Goal: Browse casually: Explore the website without a specific task or goal

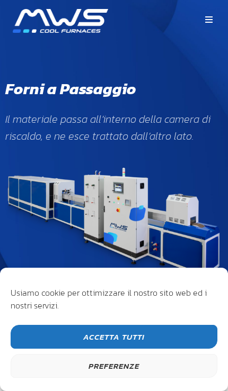
click at [139, 338] on button "Accetta Tutti" at bounding box center [114, 337] width 206 height 24
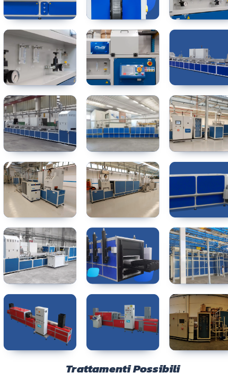
scroll to position [1688, 0]
click at [122, 217] on link at bounding box center [113, 241] width 61 height 48
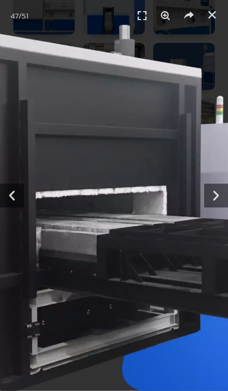
scroll to position [1695, 0]
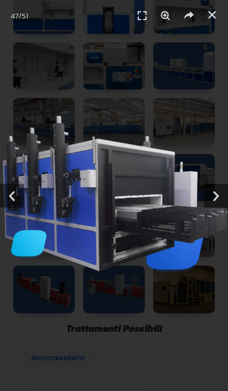
click at [213, 14] on icon "Chiudi (Esc)" at bounding box center [211, 15] width 11 height 11
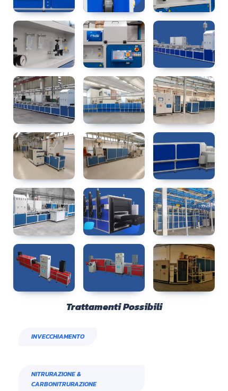
scroll to position [1710, 0]
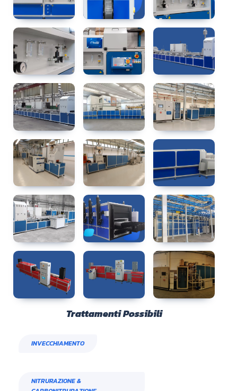
click at [112, 195] on link at bounding box center [113, 219] width 61 height 48
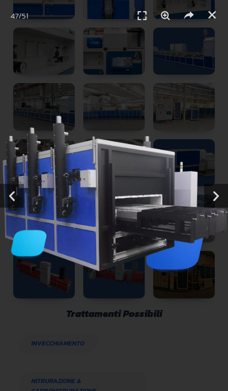
scroll to position [1712, 0]
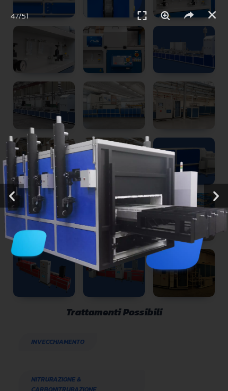
click at [217, 195] on icon "Next slide" at bounding box center [216, 196] width 24 height 24
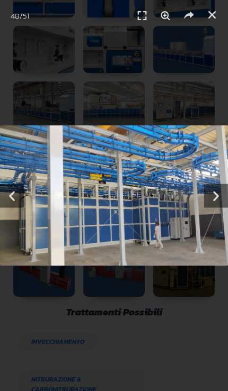
click at [220, 199] on icon "Next slide" at bounding box center [216, 196] width 24 height 24
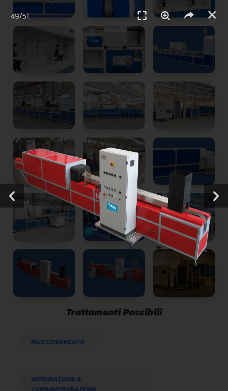
click at [220, 192] on icon "Next slide" at bounding box center [216, 196] width 24 height 24
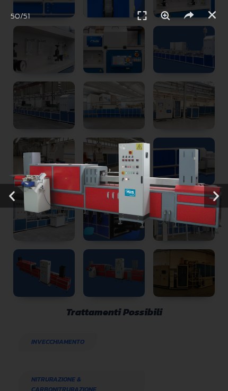
click at [222, 196] on icon "Next slide" at bounding box center [216, 196] width 24 height 24
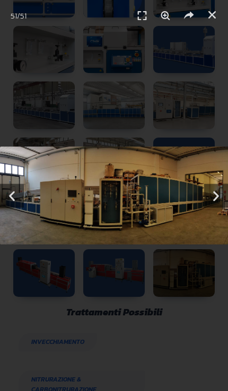
click at [220, 196] on icon "Next slide" at bounding box center [216, 196] width 24 height 24
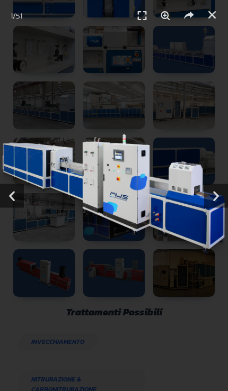
click at [219, 199] on icon "Next slide" at bounding box center [216, 196] width 24 height 24
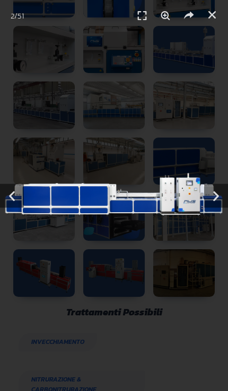
click at [221, 199] on icon "Next slide" at bounding box center [216, 196] width 24 height 24
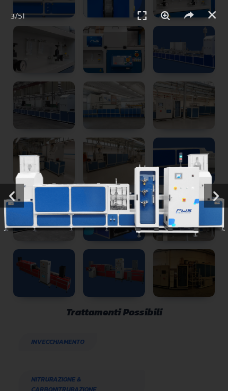
click at [224, 199] on icon "Next slide" at bounding box center [216, 196] width 24 height 24
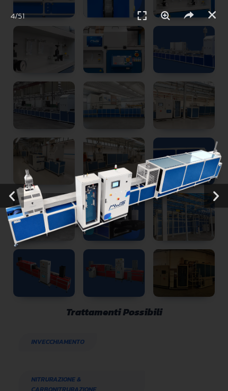
click at [223, 200] on icon "Next slide" at bounding box center [216, 196] width 24 height 24
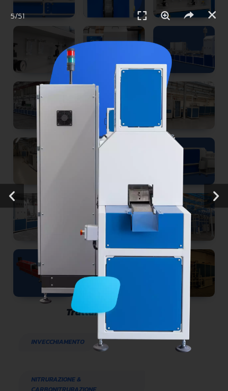
click at [221, 196] on icon "Next slide" at bounding box center [216, 196] width 24 height 24
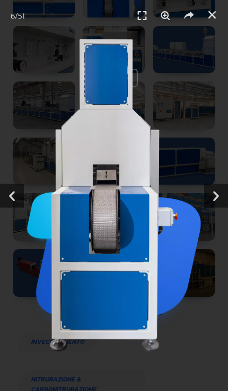
click at [223, 193] on icon "Next slide" at bounding box center [216, 196] width 24 height 24
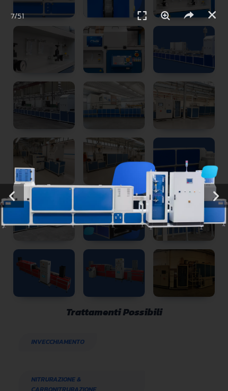
click at [224, 197] on icon "Next slide" at bounding box center [216, 196] width 24 height 24
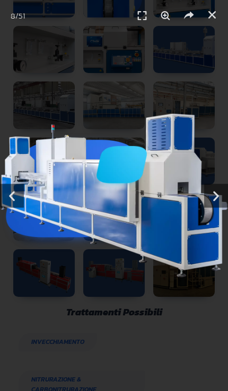
click at [223, 197] on icon "Next slide" at bounding box center [216, 196] width 24 height 24
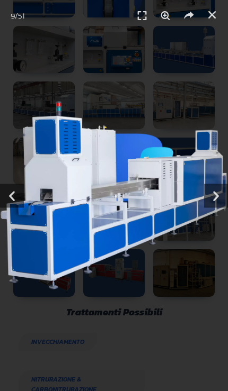
click at [223, 194] on icon "Next slide" at bounding box center [216, 196] width 24 height 24
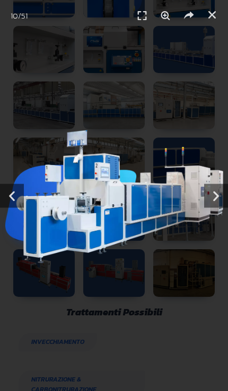
click at [221, 190] on icon "Next slide" at bounding box center [216, 196] width 24 height 24
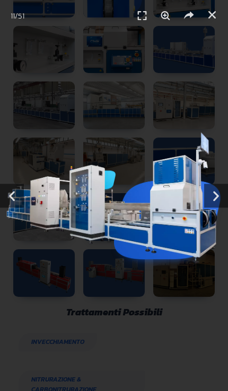
click at [223, 190] on icon "Next slide" at bounding box center [216, 196] width 24 height 24
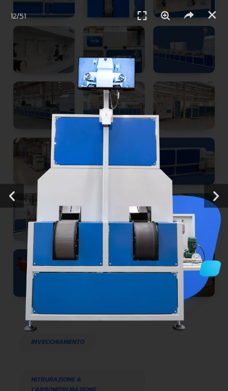
click at [223, 189] on icon "Next slide" at bounding box center [216, 196] width 24 height 24
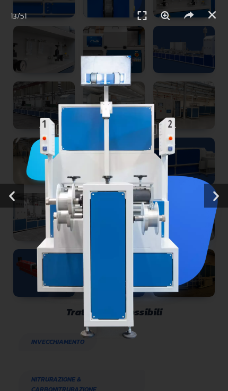
click at [222, 191] on icon "Next slide" at bounding box center [216, 196] width 24 height 24
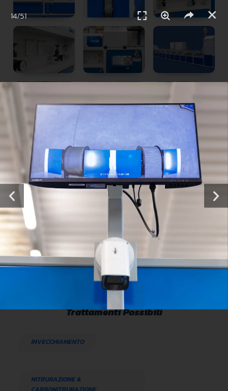
click at [220, 198] on icon "Next slide" at bounding box center [216, 196] width 24 height 24
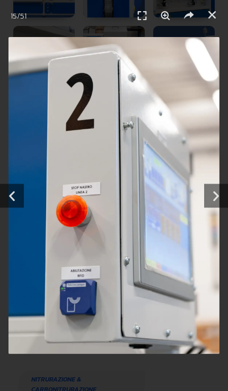
click at [213, 200] on icon "Next slide" at bounding box center [216, 196] width 24 height 24
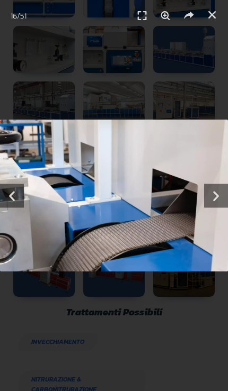
click at [221, 202] on icon "Next slide" at bounding box center [216, 196] width 24 height 24
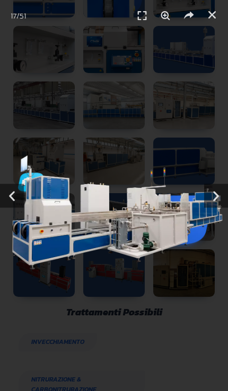
click at [223, 197] on icon "Next slide" at bounding box center [216, 196] width 24 height 24
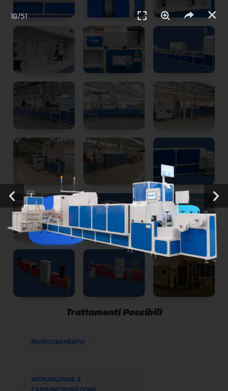
click at [7, 196] on icon "Previous slide" at bounding box center [12, 196] width 24 height 24
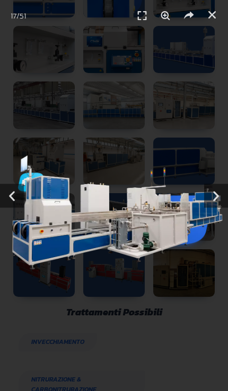
click at [223, 208] on div "Successivo" at bounding box center [205, 195] width 46 height 391
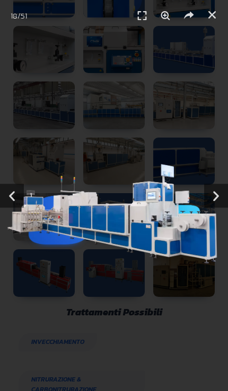
click at [221, 201] on icon "Next slide" at bounding box center [216, 196] width 24 height 24
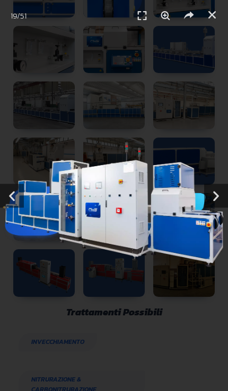
click at [219, 200] on icon "Next slide" at bounding box center [216, 196] width 24 height 24
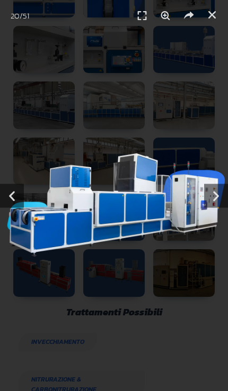
click at [223, 199] on icon "Next slide" at bounding box center [216, 196] width 24 height 24
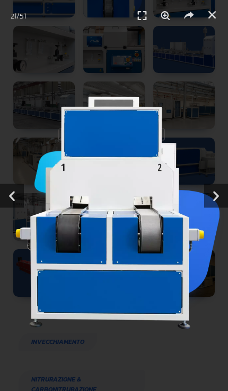
click at [224, 199] on icon "Next slide" at bounding box center [216, 196] width 24 height 24
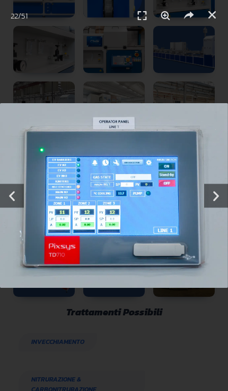
click at [223, 200] on icon "Next slide" at bounding box center [216, 196] width 24 height 24
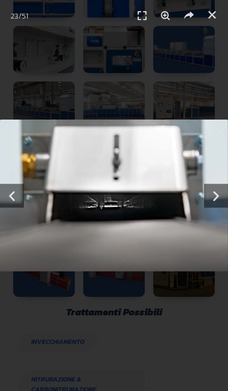
click at [224, 200] on icon "Next slide" at bounding box center [216, 196] width 24 height 24
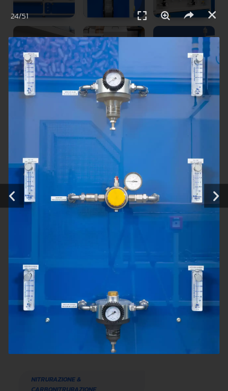
click at [223, 196] on icon "Next slide" at bounding box center [216, 196] width 24 height 24
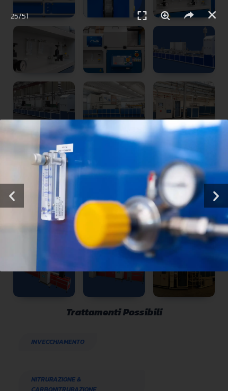
click at [221, 194] on icon "Next slide" at bounding box center [216, 196] width 24 height 24
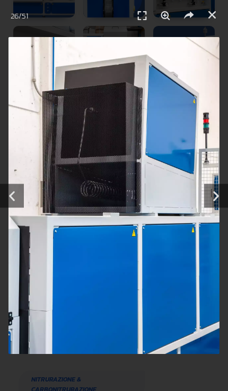
click at [224, 196] on icon "Next slide" at bounding box center [216, 196] width 24 height 24
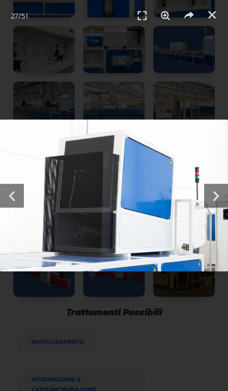
click at [223, 199] on icon "Next slide" at bounding box center [216, 196] width 24 height 24
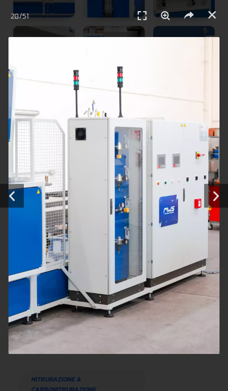
click at [224, 196] on icon "Next slide" at bounding box center [216, 196] width 24 height 24
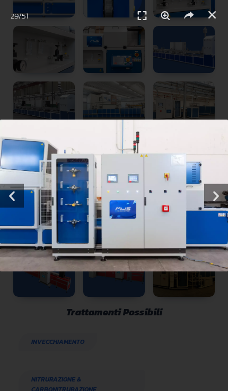
click at [224, 194] on icon "Next slide" at bounding box center [216, 196] width 24 height 24
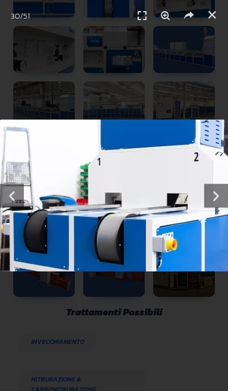
click at [224, 190] on icon "Next slide" at bounding box center [216, 196] width 24 height 24
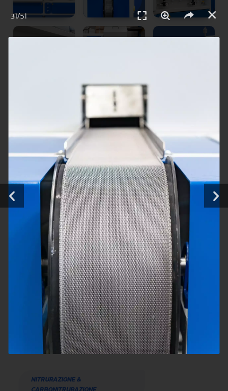
click at [224, 186] on icon "Next slide" at bounding box center [216, 196] width 24 height 24
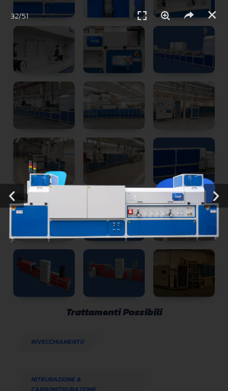
click at [223, 194] on icon "Next slide" at bounding box center [216, 196] width 24 height 24
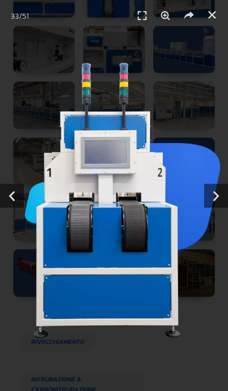
click at [225, 187] on icon "Next slide" at bounding box center [216, 196] width 24 height 24
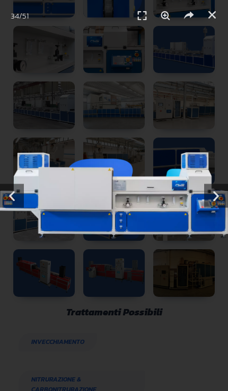
click at [224, 188] on icon "Next slide" at bounding box center [216, 196] width 24 height 24
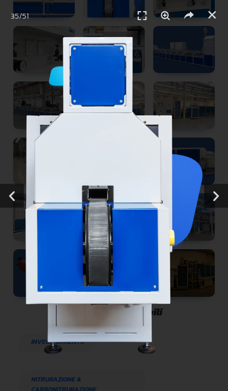
click at [221, 190] on icon "Next slide" at bounding box center [216, 196] width 24 height 24
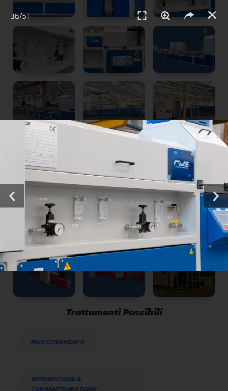
click at [220, 194] on icon "Next slide" at bounding box center [216, 196] width 24 height 24
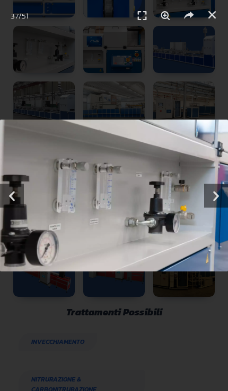
click at [224, 186] on icon "Next slide" at bounding box center [216, 196] width 24 height 24
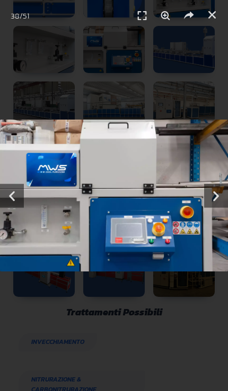
click at [223, 192] on icon "Next slide" at bounding box center [216, 196] width 24 height 24
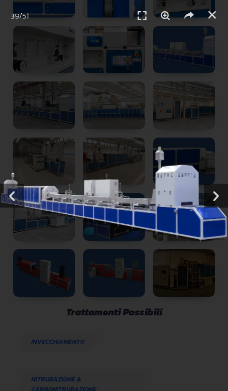
click at [224, 184] on icon "Next slide" at bounding box center [216, 196] width 24 height 24
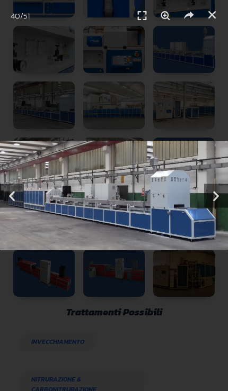
click at [224, 188] on icon "Next slide" at bounding box center [216, 196] width 24 height 24
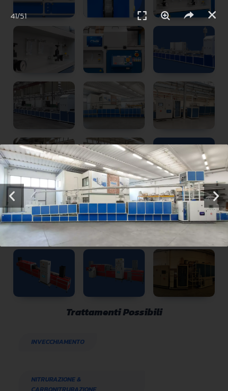
click at [224, 186] on icon "Next slide" at bounding box center [216, 196] width 24 height 24
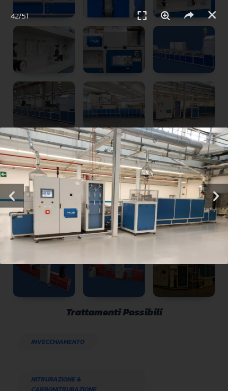
click at [223, 191] on icon "Next slide" at bounding box center [216, 196] width 24 height 24
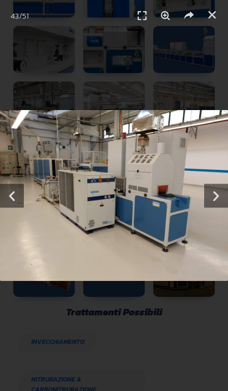
click at [225, 185] on icon "Next slide" at bounding box center [216, 196] width 24 height 24
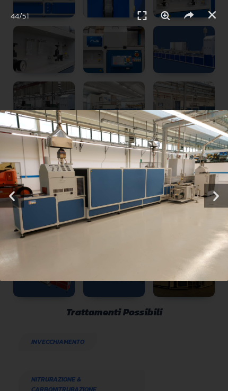
click at [222, 189] on icon "Next slide" at bounding box center [216, 196] width 24 height 24
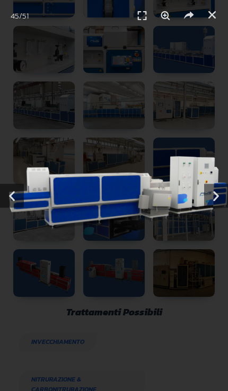
click at [224, 184] on icon "Next slide" at bounding box center [216, 196] width 24 height 24
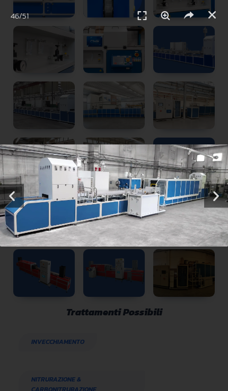
click at [224, 183] on div "Successivo" at bounding box center [205, 195] width 46 height 391
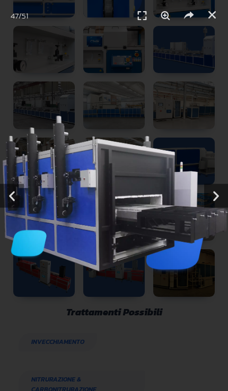
click at [223, 183] on div "Successivo" at bounding box center [205, 195] width 46 height 391
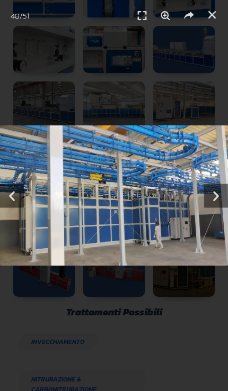
click at [213, 20] on link "Chiudi (Esc)" at bounding box center [212, 15] width 16 height 16
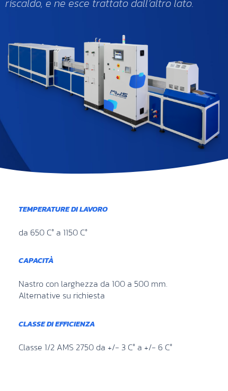
scroll to position [0, 0]
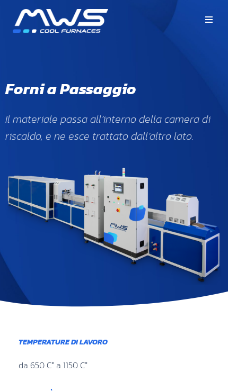
click at [207, 20] on icon at bounding box center [208, 19] width 7 height 8
